Goal: Complete application form: Complete application form

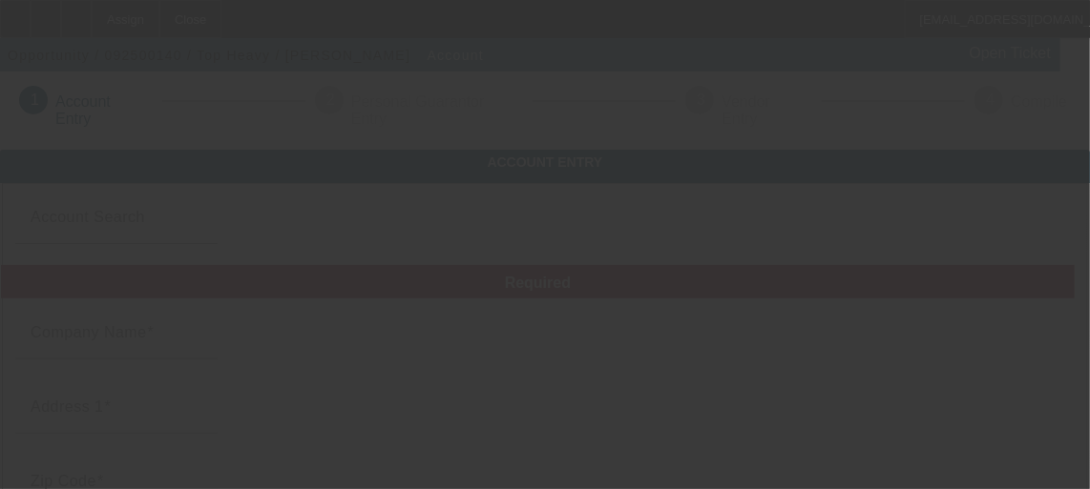
type input "Top Heavy"
type input "."
type input "00000"
type input ","
type input "[PHONE_NUMBER]"
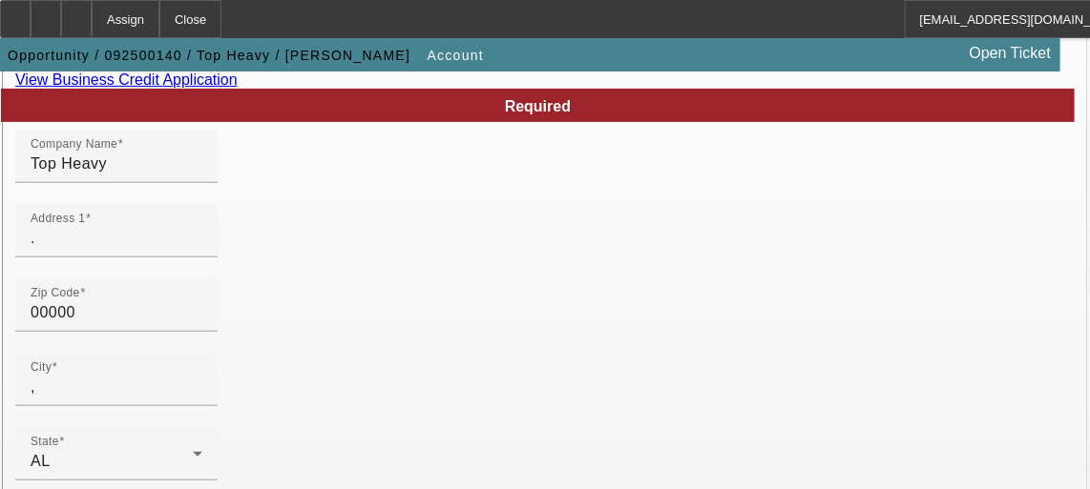
scroll to position [195, 0]
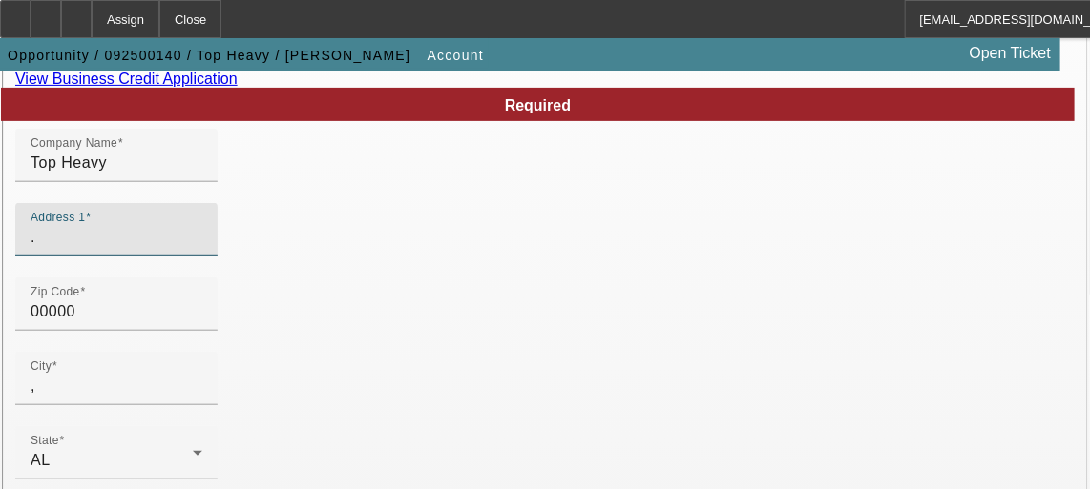
click at [202, 249] on input "." at bounding box center [117, 237] width 172 height 23
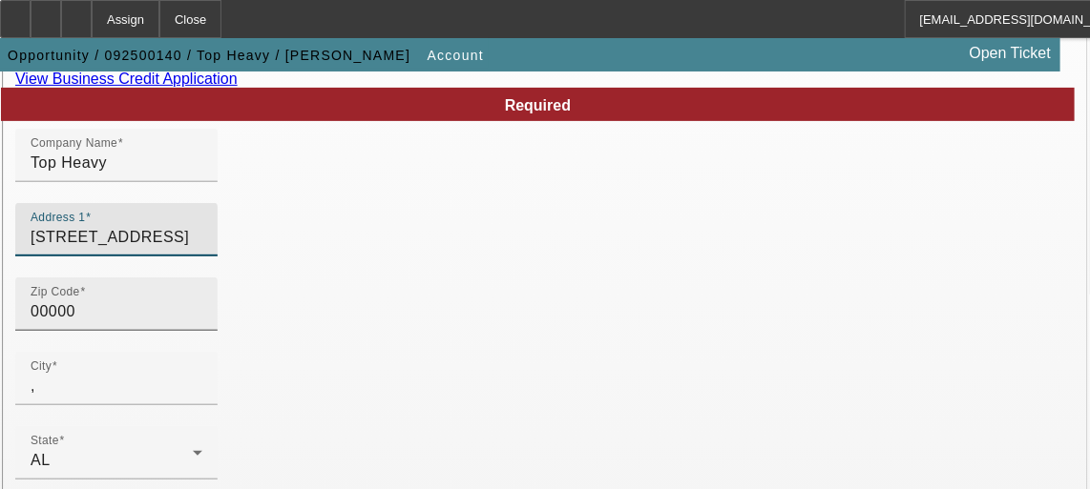
type input "[STREET_ADDRESS]"
click at [202, 323] on input "00000" at bounding box center [117, 312] width 172 height 23
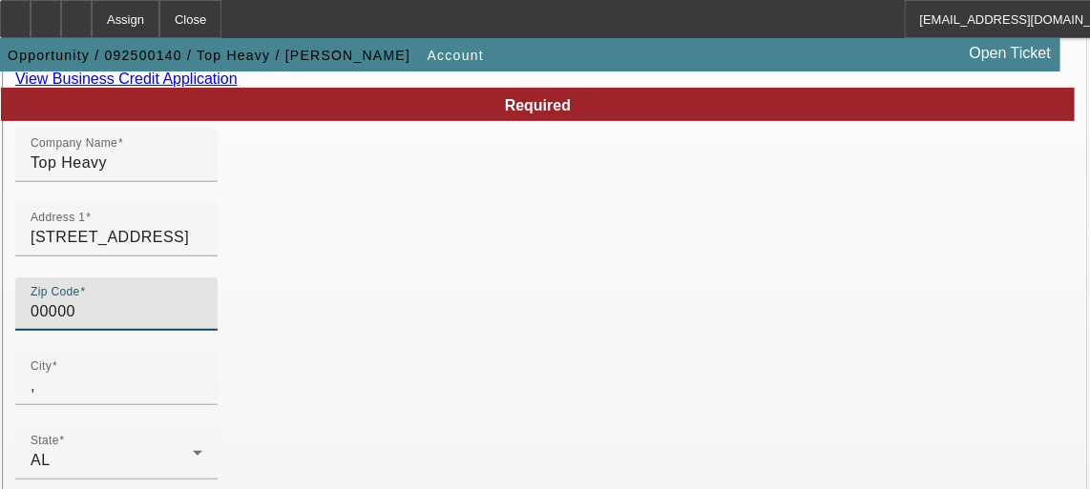
click at [202, 323] on input "00000" at bounding box center [117, 312] width 172 height 23
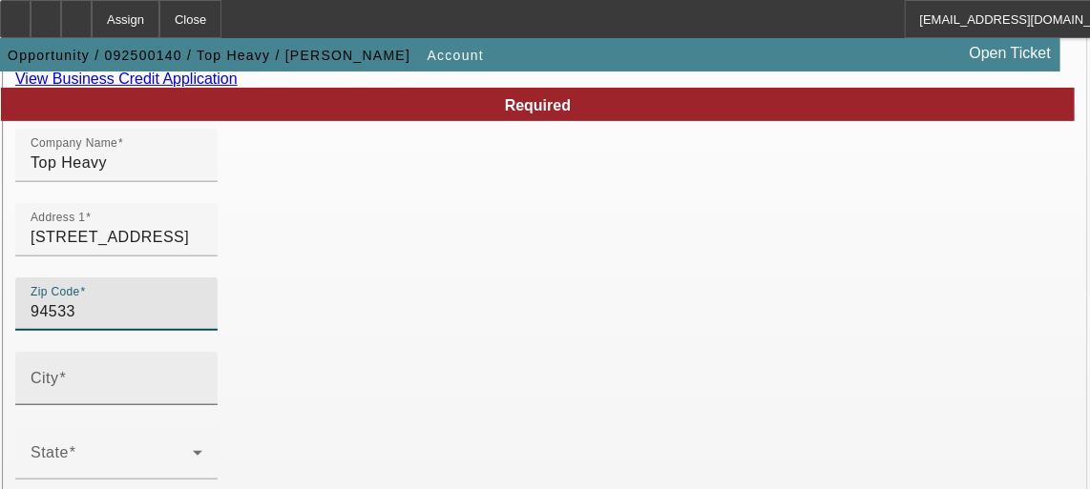
type input "94533"
type input "[GEOGRAPHIC_DATA]"
type input "[PERSON_NAME]"
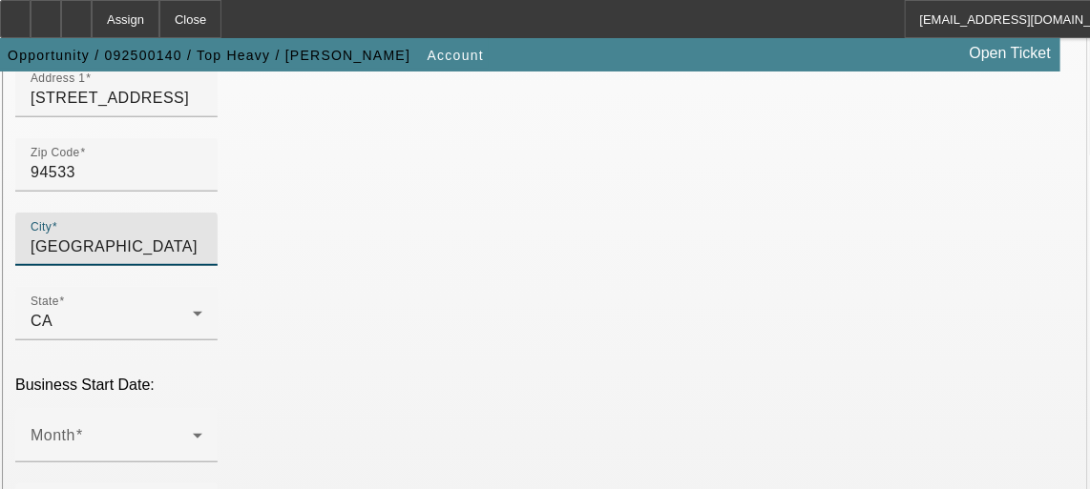
scroll to position [406, 0]
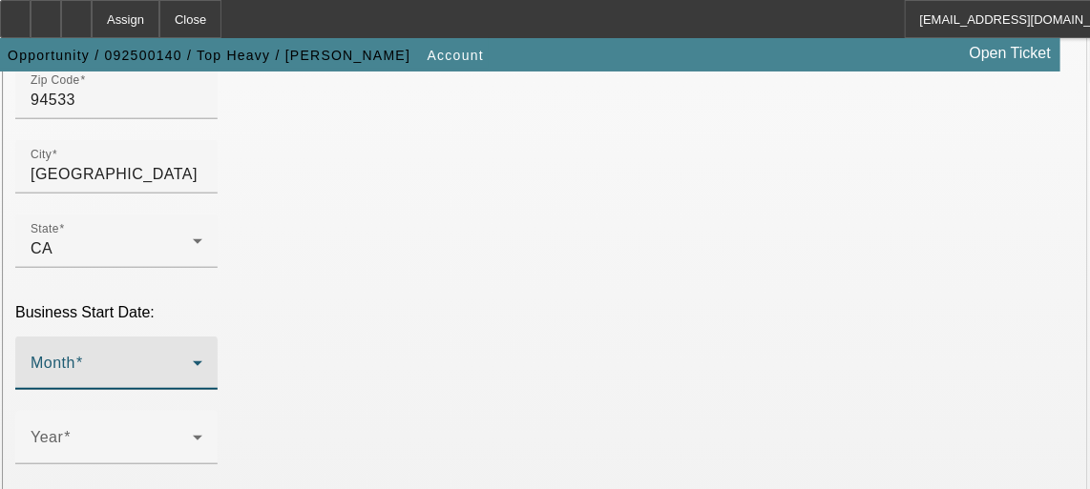
click at [193, 360] on span at bounding box center [112, 371] width 162 height 23
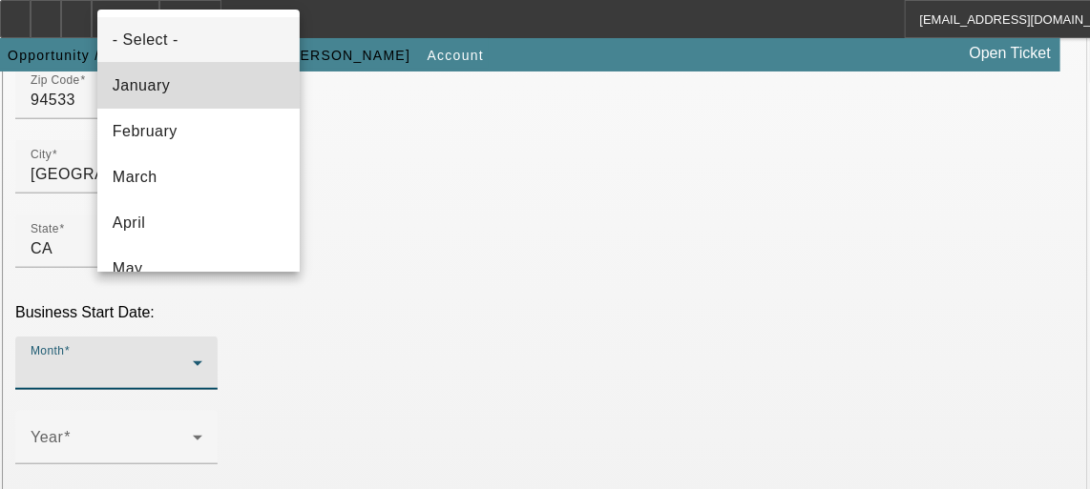
click at [204, 91] on mat-option "January" at bounding box center [198, 86] width 202 height 46
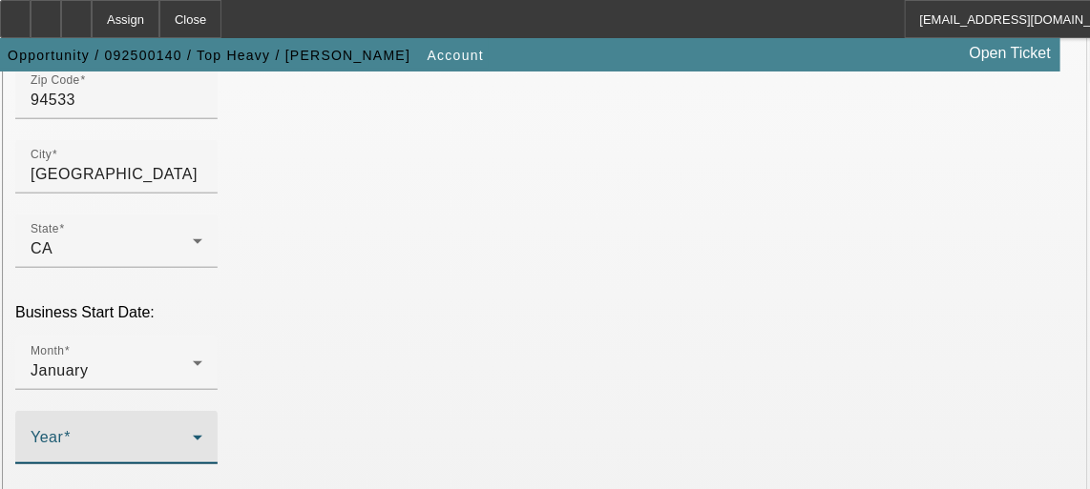
click at [193, 434] on span at bounding box center [112, 445] width 162 height 23
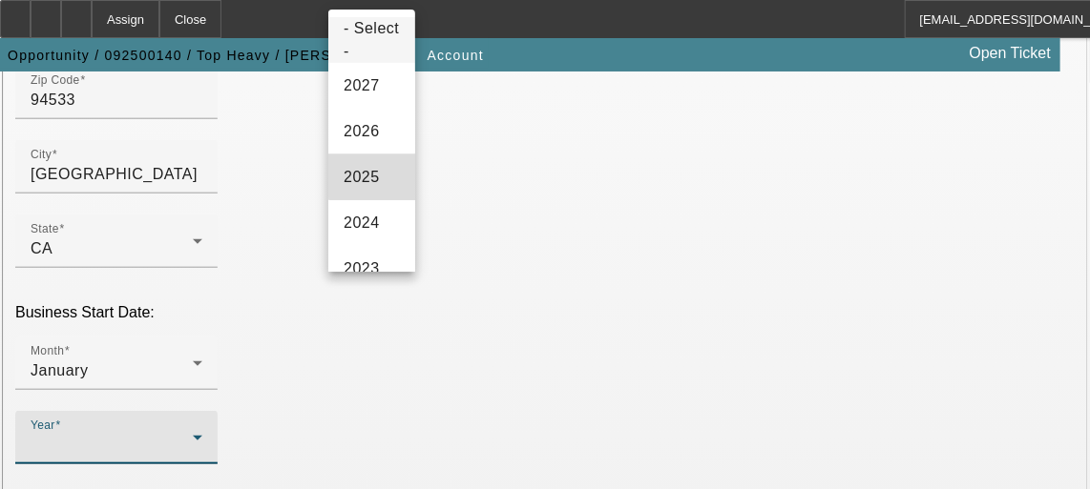
click at [390, 191] on mat-option "2025" at bounding box center [371, 178] width 87 height 46
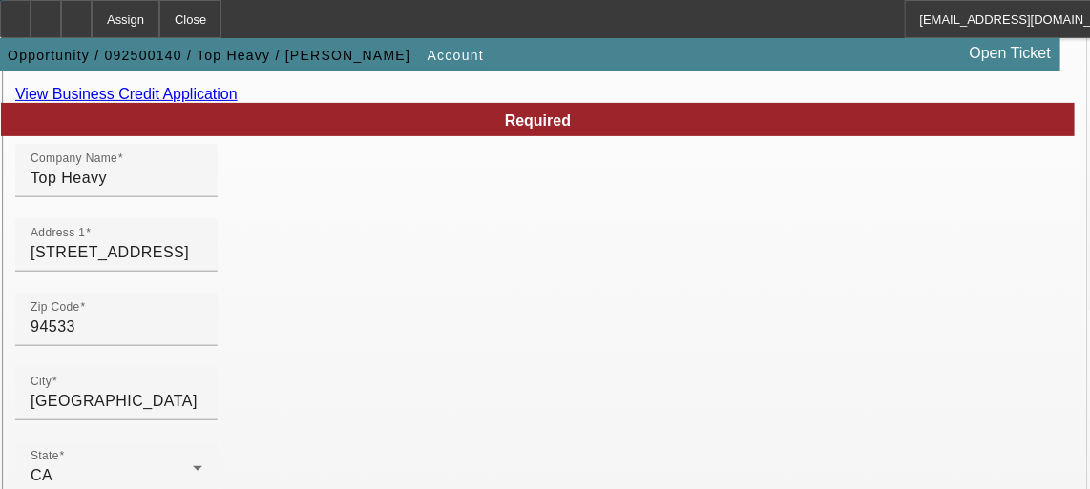
scroll to position [180, 0]
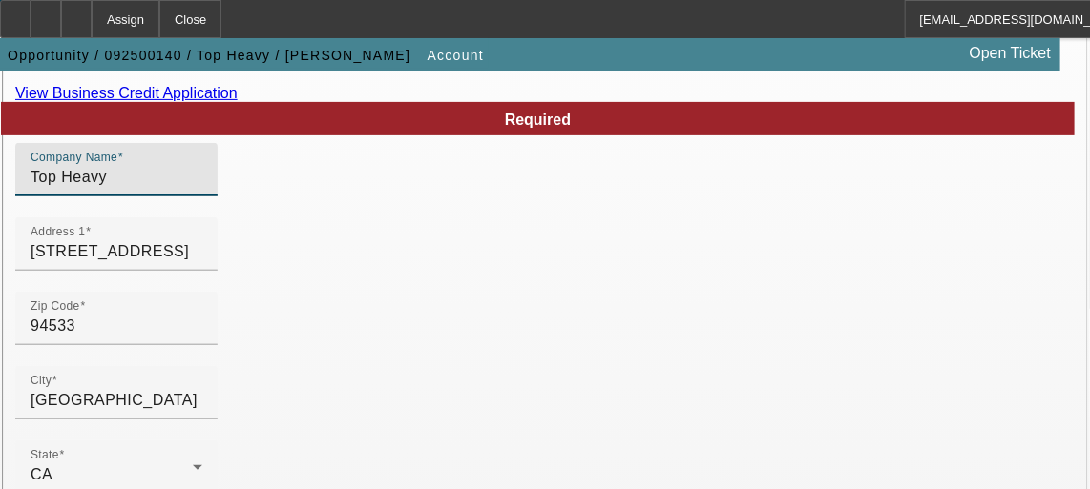
click at [202, 189] on input "Top Heavy" at bounding box center [117, 177] width 172 height 23
paste input "CREDIT, L.L.C."
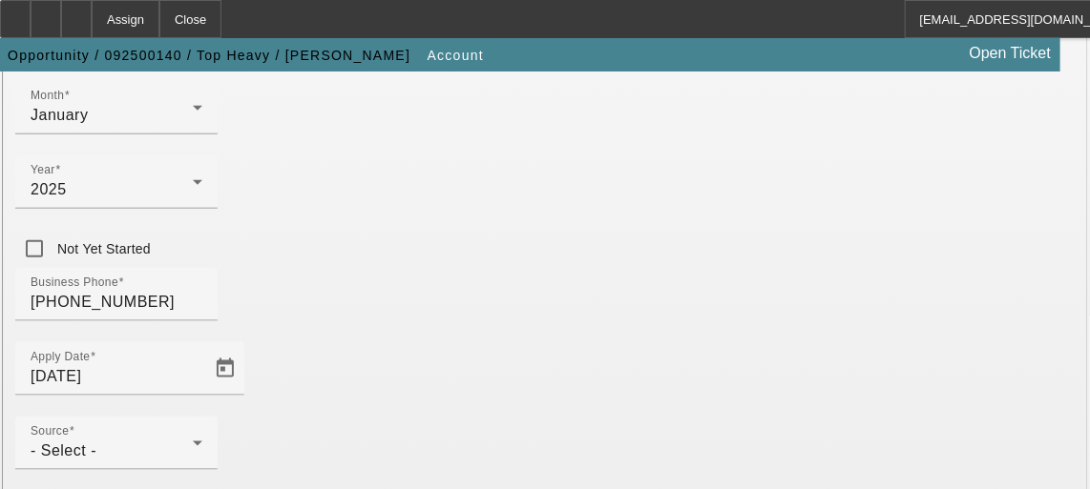
scroll to position [748, 0]
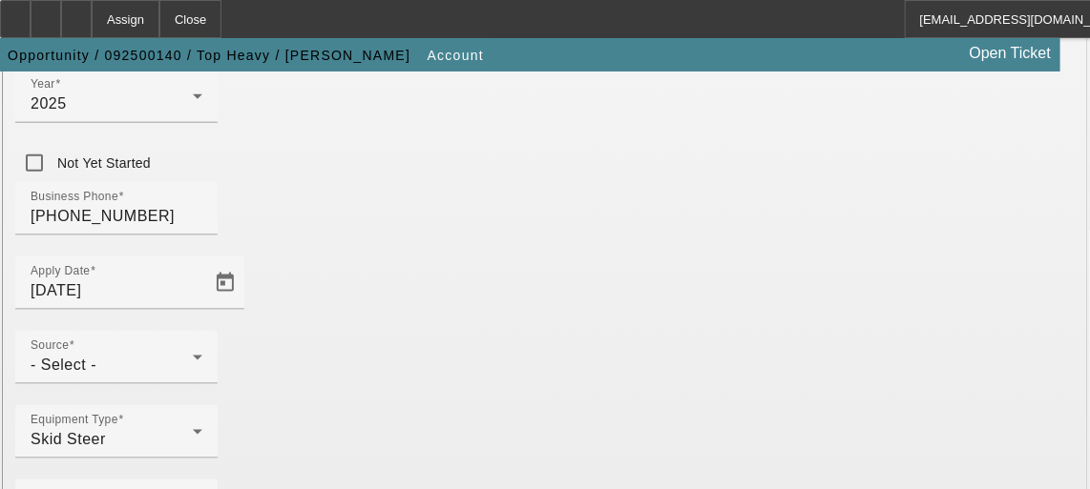
type input "CREDIT, L.L.C."
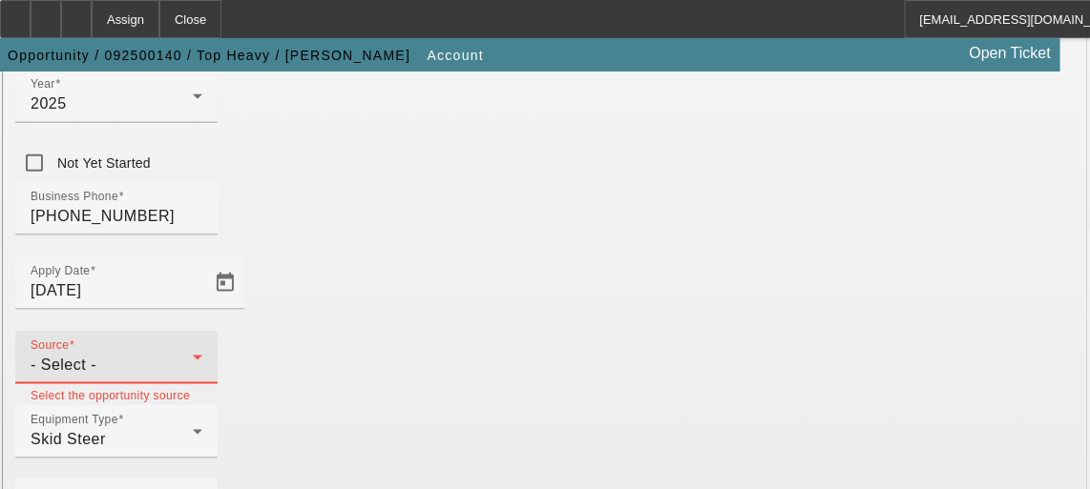
click at [193, 354] on div "- Select -" at bounding box center [112, 365] width 162 height 23
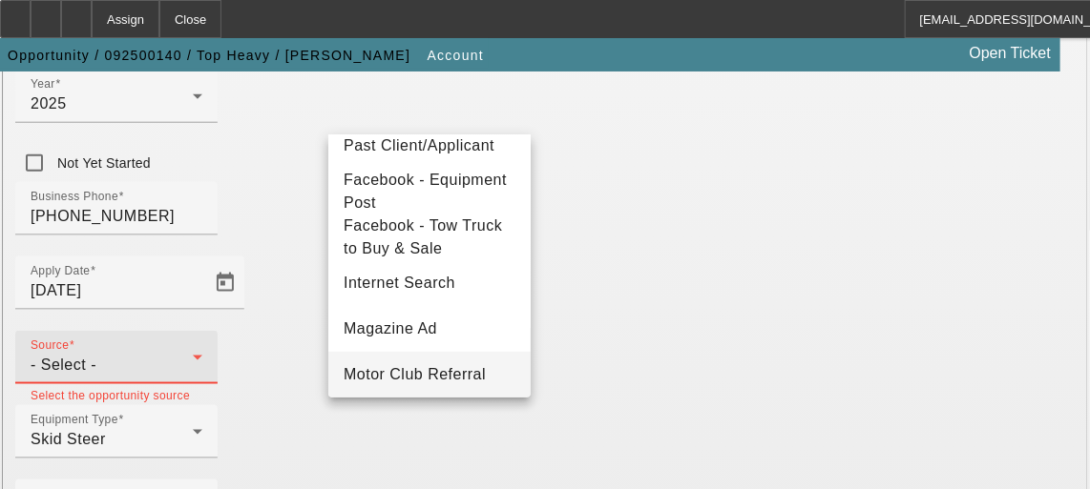
scroll to position [293, 0]
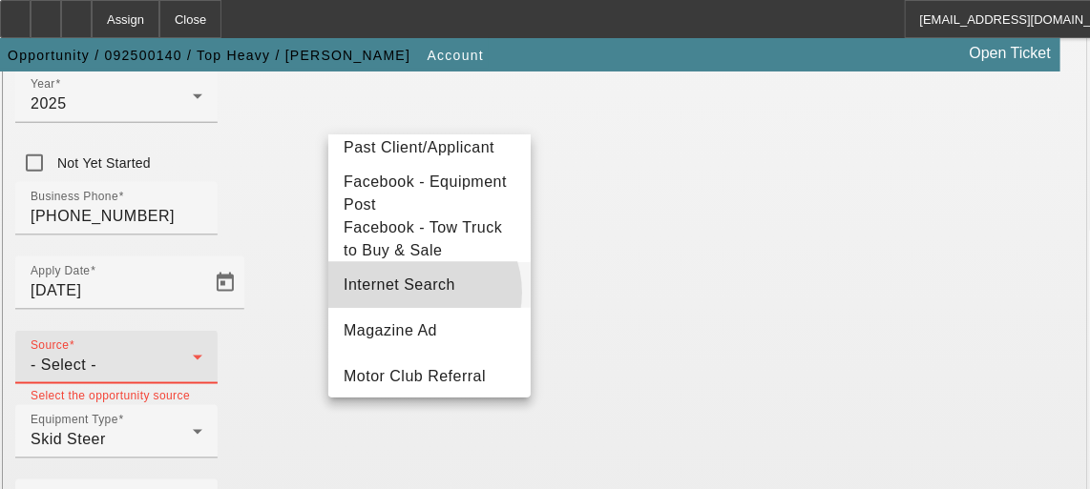
click at [415, 297] on span "Internet Search" at bounding box center [399, 285] width 112 height 23
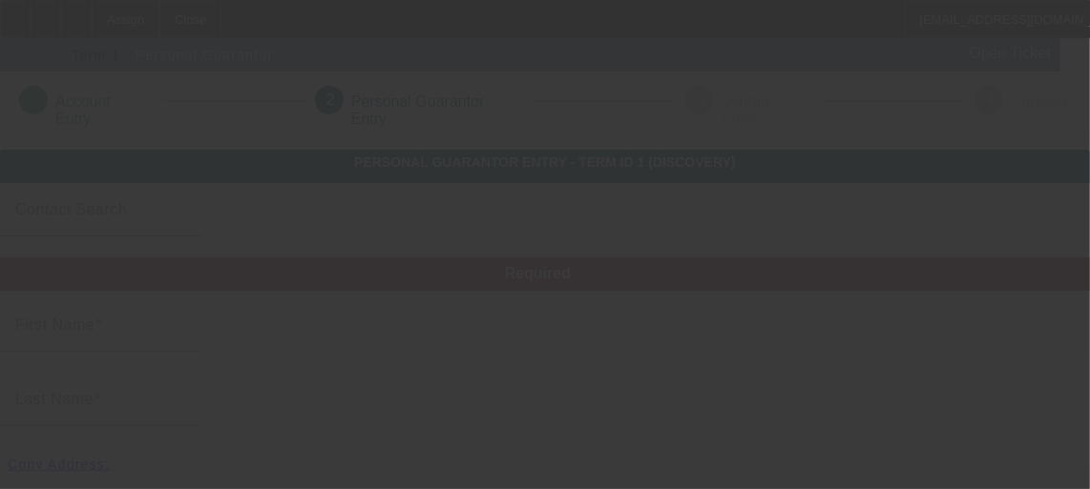
type input "[PERSON_NAME]"
type input "[STREET_ADDRESS]"
radio input "true"
type input "94533"
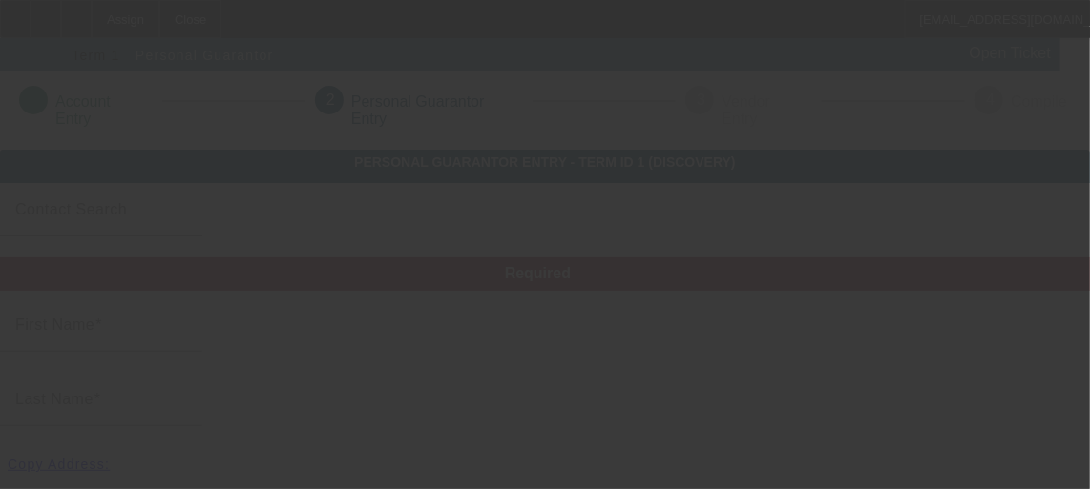
type input "[GEOGRAPHIC_DATA]"
type input "[PHONE_NUMBER]"
type input "100"
type input "243-79-3226"
type input "[EMAIL_ADDRESS][DOMAIN_NAME]"
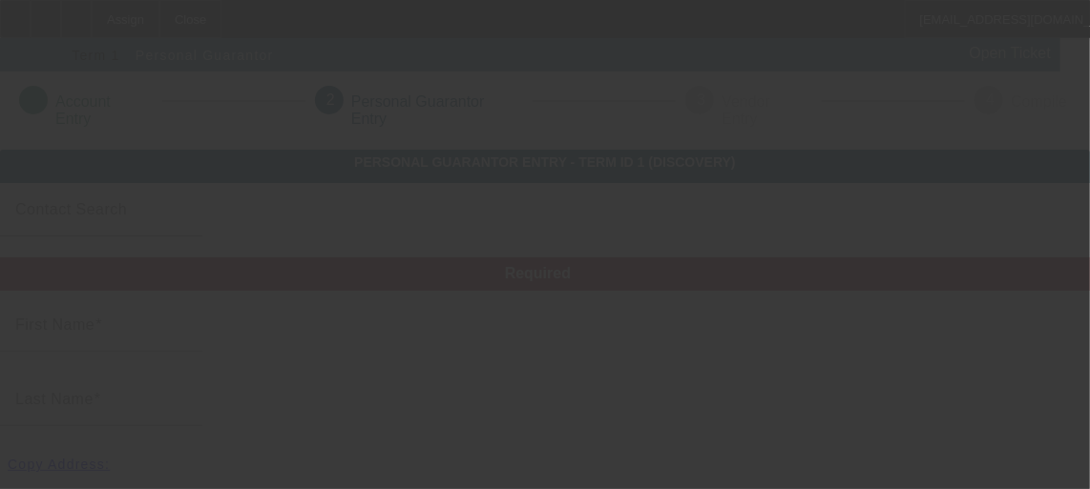
type input "[PHONE_NUMBER]"
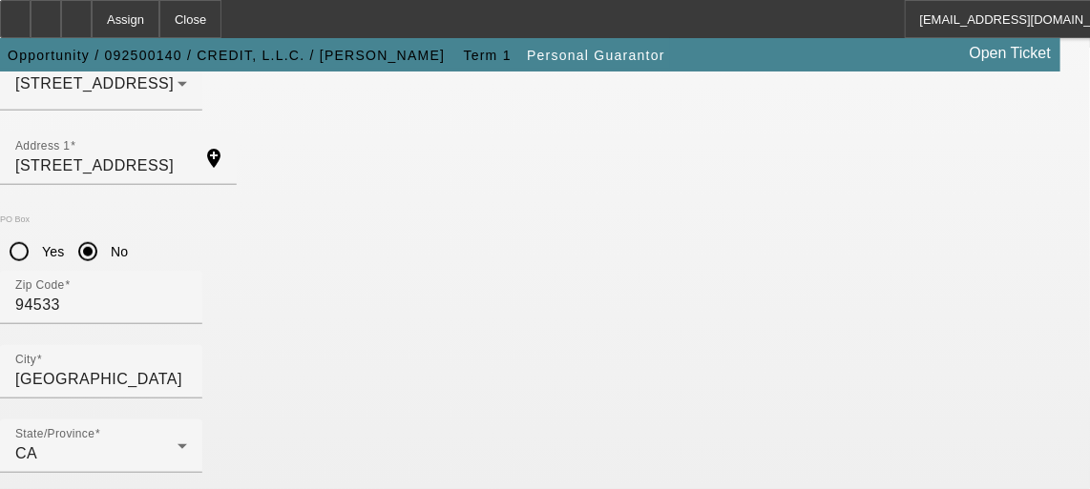
scroll to position [459, 0]
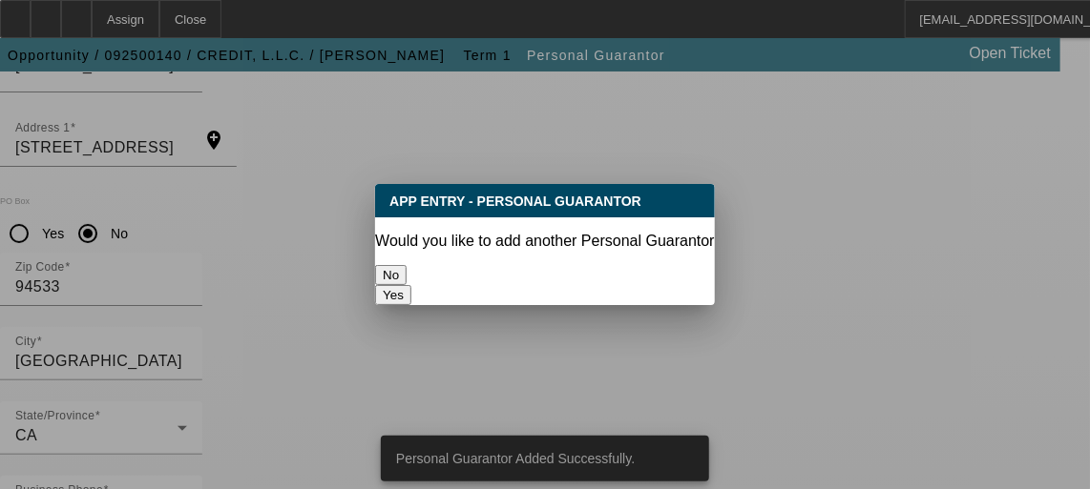
scroll to position [0, 0]
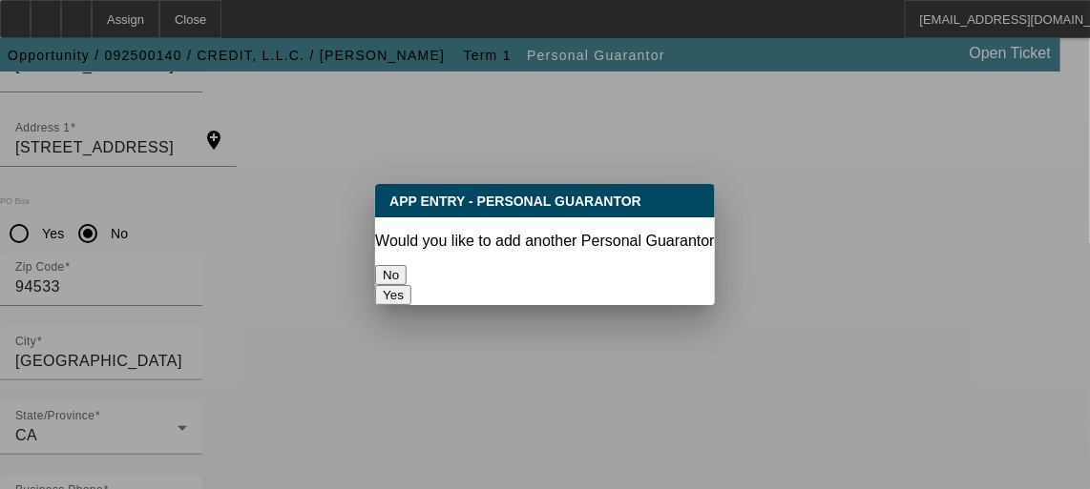
click at [406, 272] on button "No" at bounding box center [390, 275] width 31 height 20
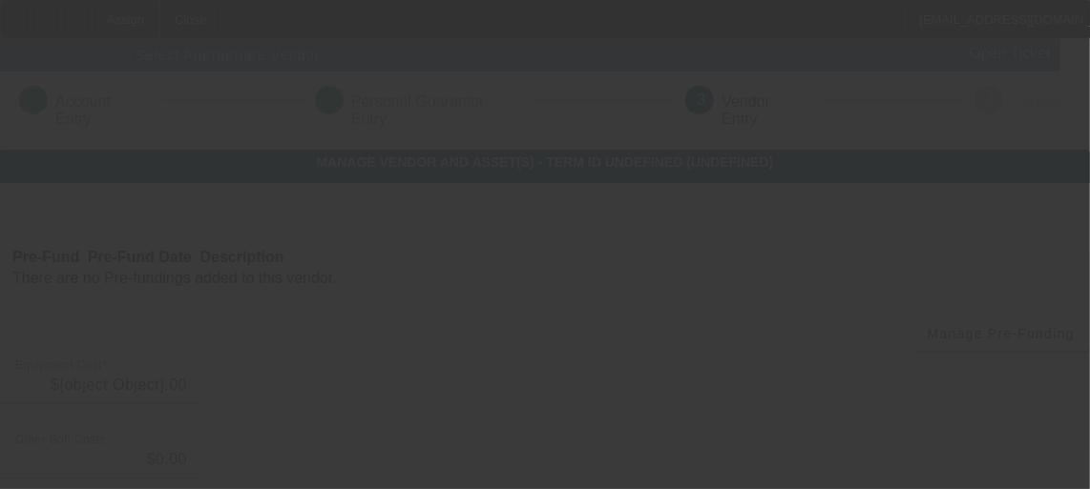
type input "$20,000.00"
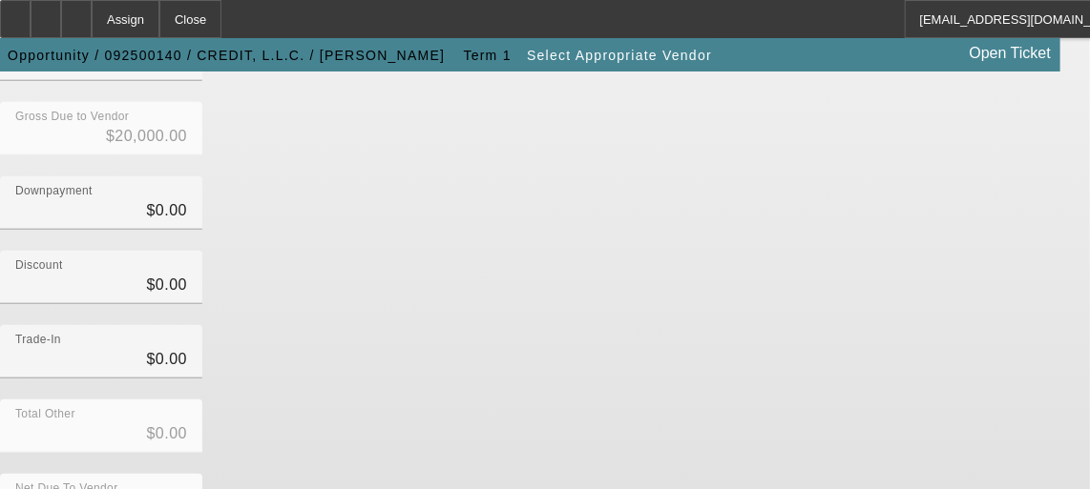
scroll to position [500, 0]
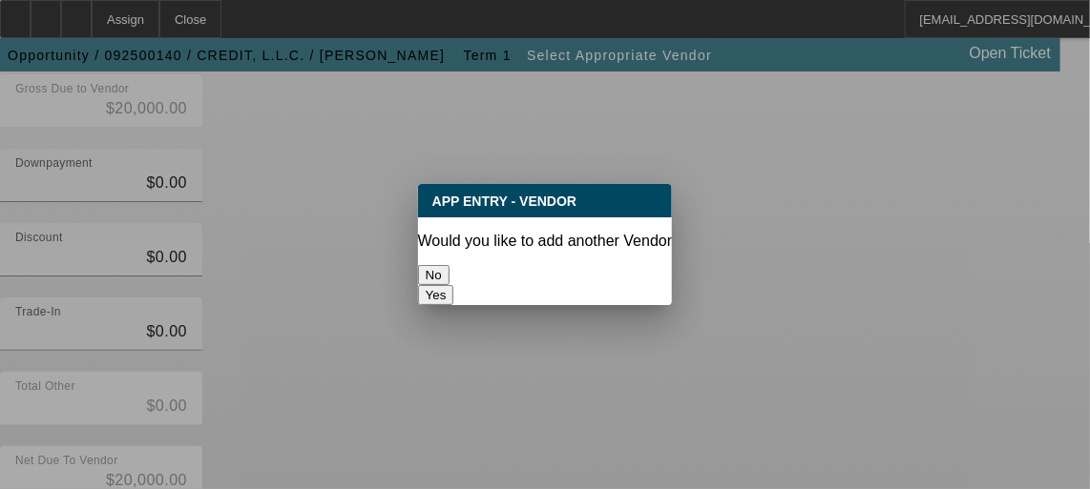
scroll to position [0, 0]
click at [944, 322] on div at bounding box center [545, 244] width 1090 height 489
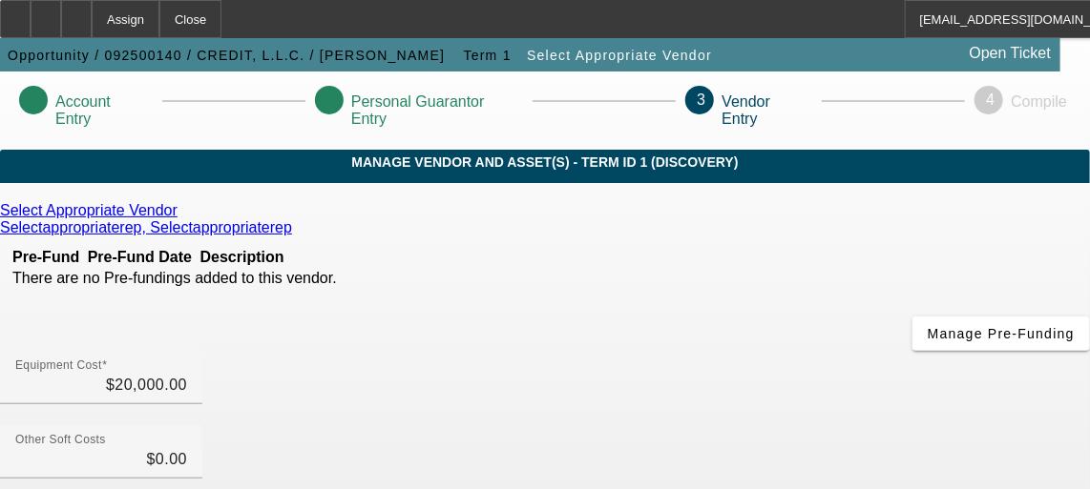
scroll to position [500, 0]
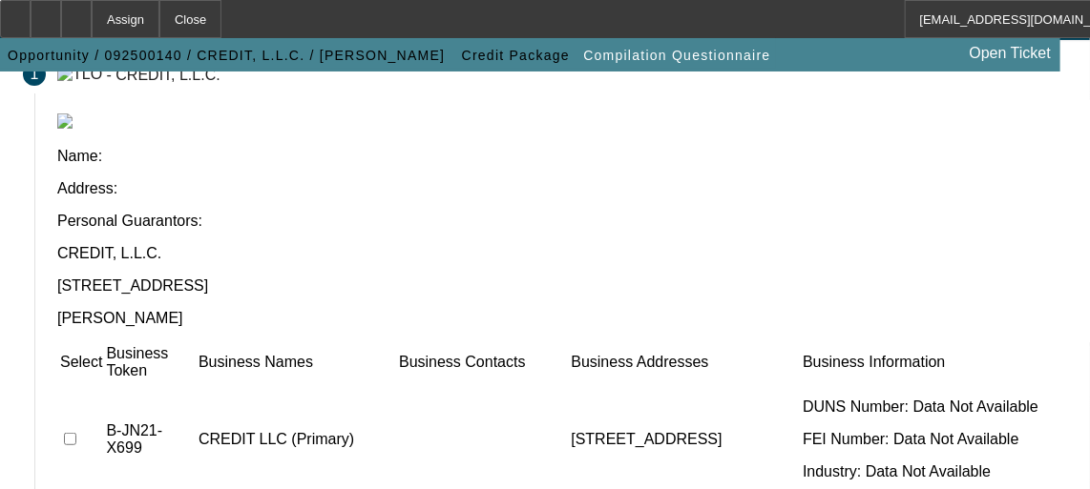
scroll to position [152, 0]
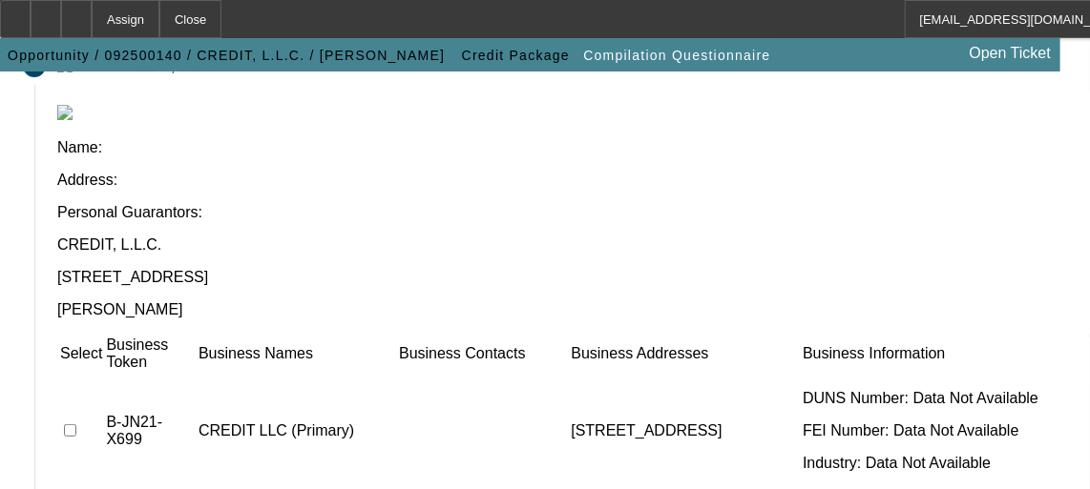
click at [76, 425] on input "checkbox" at bounding box center [70, 431] width 12 height 12
checkbox input "true"
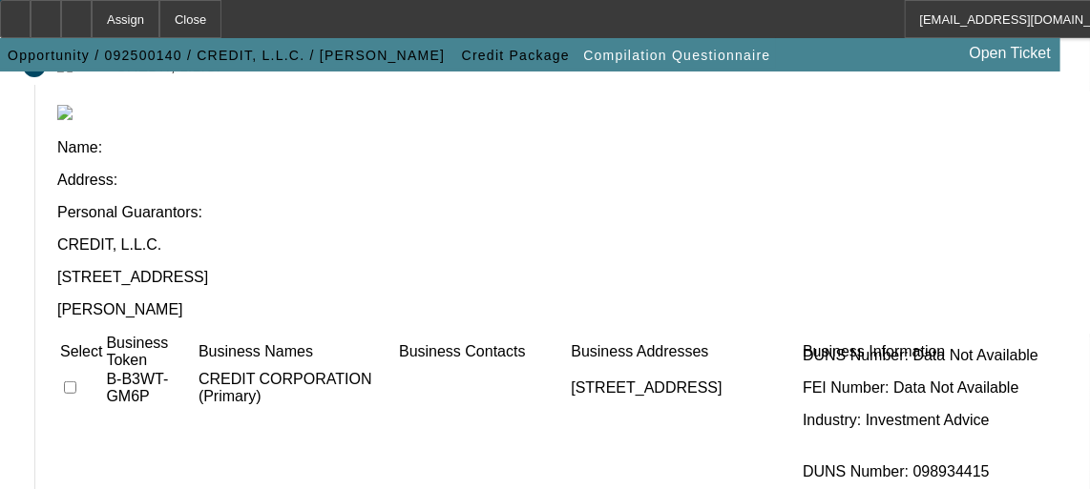
scroll to position [510, 0]
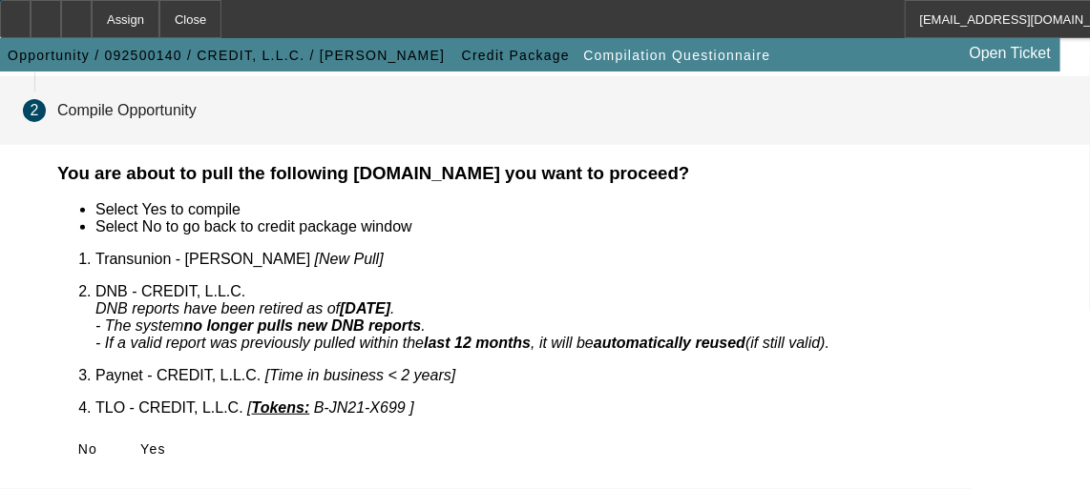
scroll to position [150, 0]
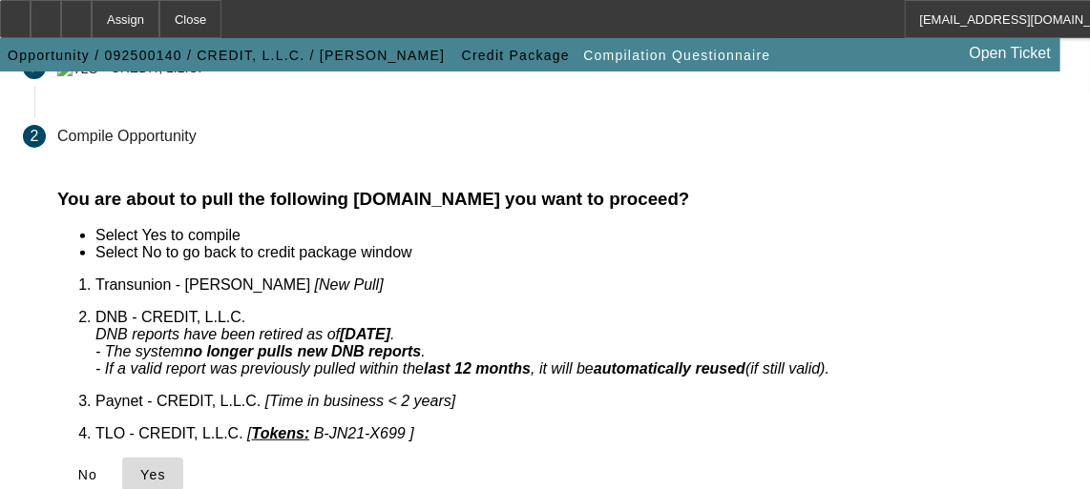
click at [140, 468] on icon at bounding box center [140, 475] width 0 height 15
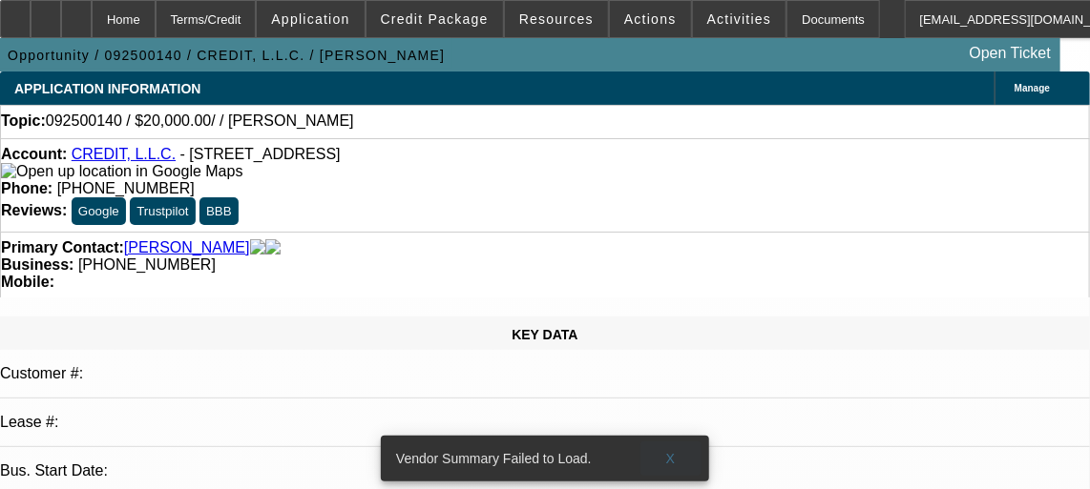
select select "0"
select select "2"
select select "0.1"
select select "1"
select select "2"
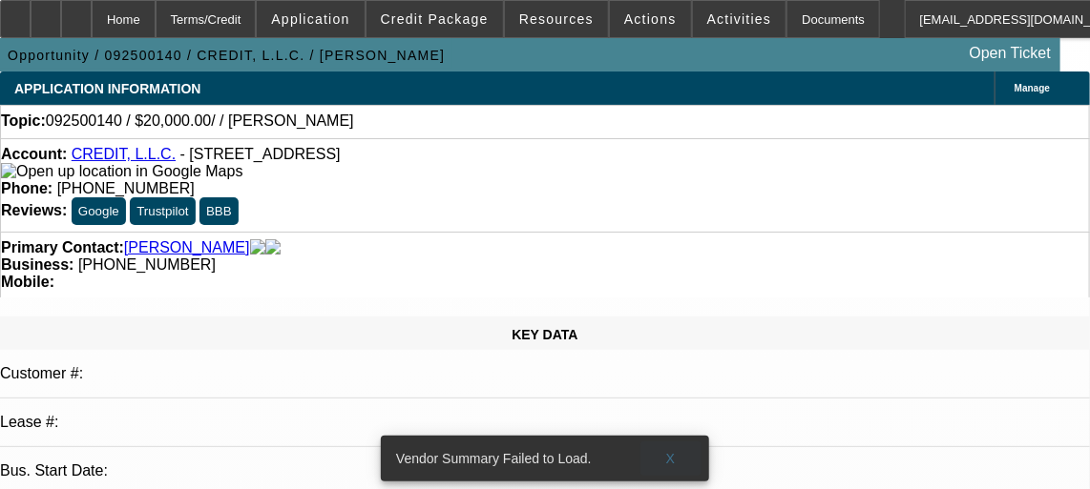
select select "4"
click at [667, 436] on span at bounding box center [670, 459] width 61 height 46
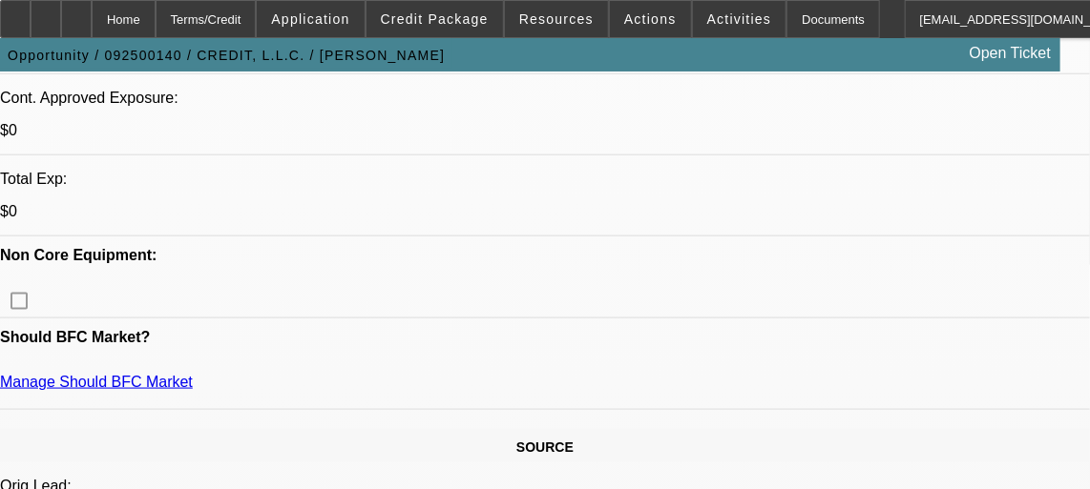
scroll to position [713, 0]
click at [92, 9] on div at bounding box center [76, 19] width 31 height 38
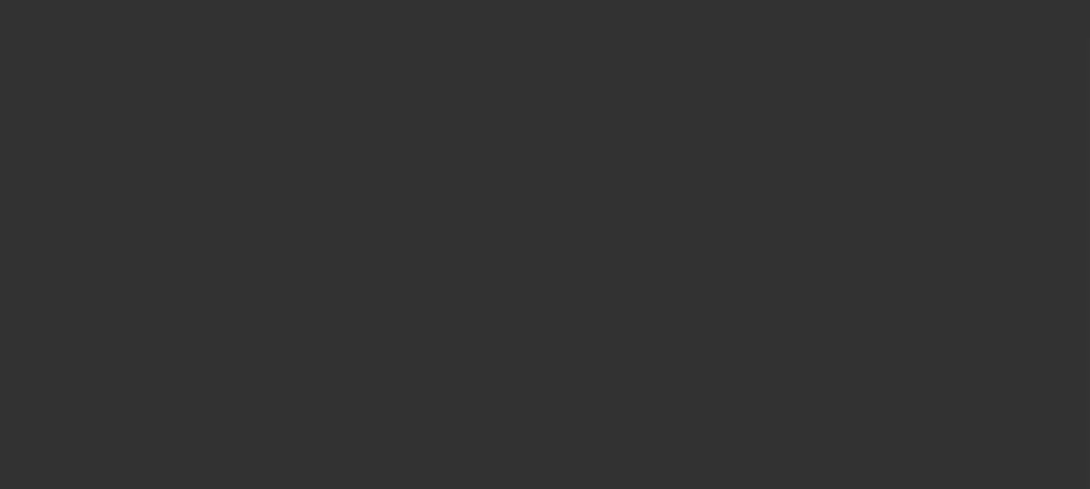
scroll to position [20, 0]
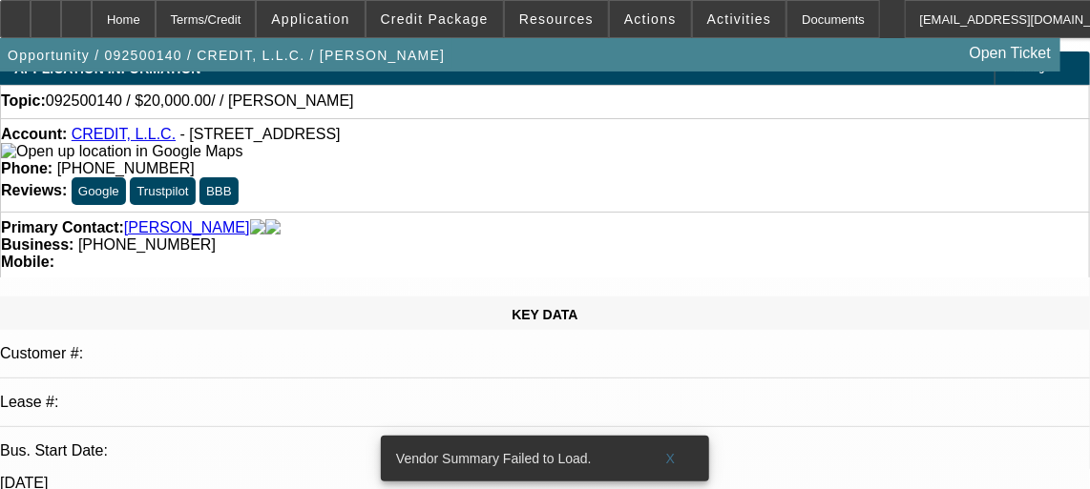
select select "0"
select select "2"
select select "0.1"
select select "1"
select select "2"
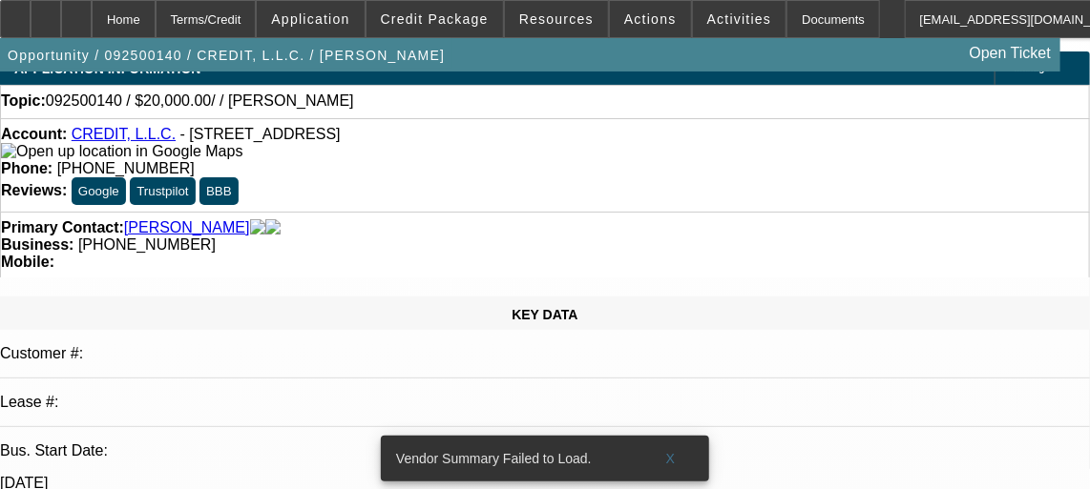
select select "4"
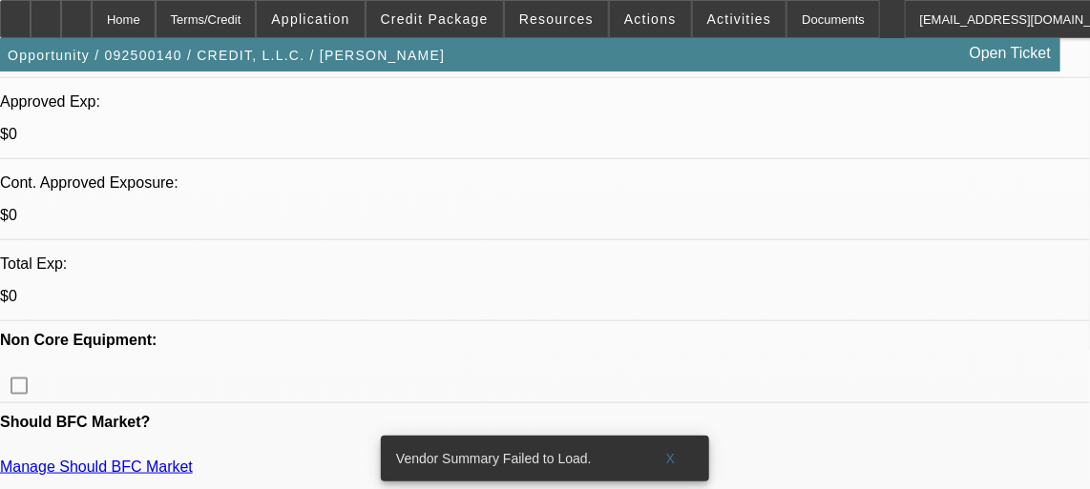
scroll to position [637, 0]
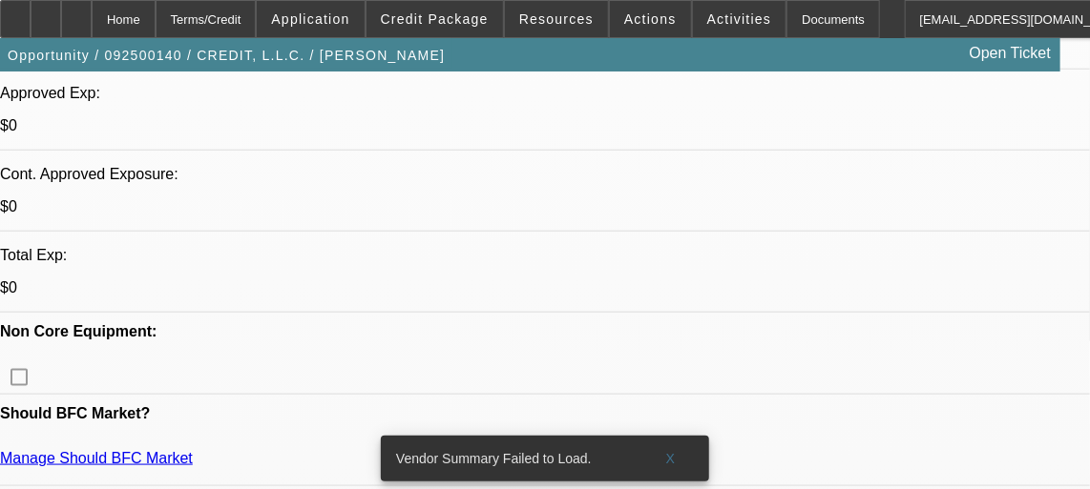
click at [664, 436] on span at bounding box center [670, 459] width 61 height 46
